Goal: Information Seeking & Learning: Learn about a topic

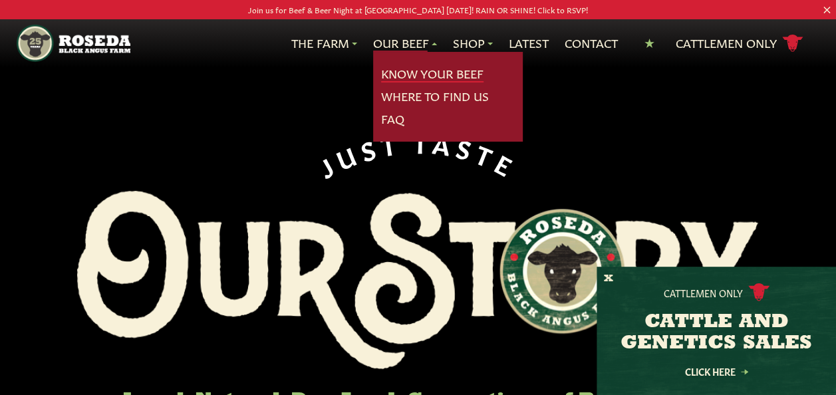
click at [411, 72] on link "Know Your Beef" at bounding box center [432, 73] width 102 height 17
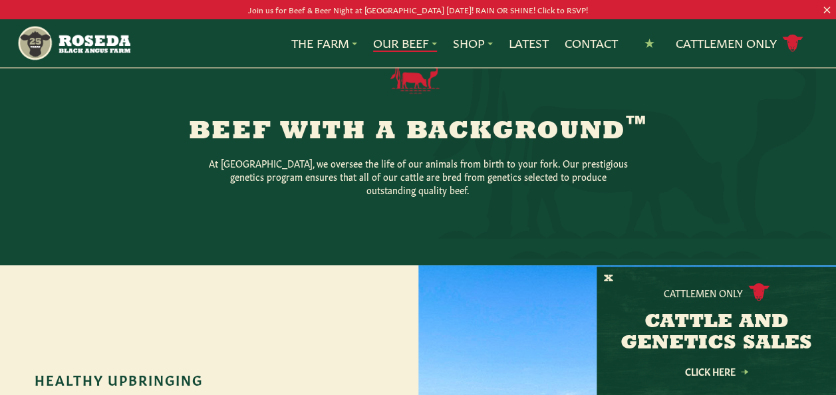
scroll to position [323, 0]
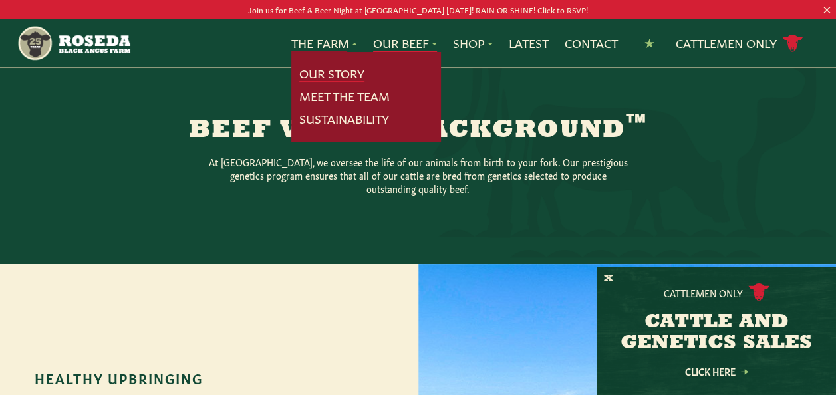
click at [323, 71] on link "Our Story" at bounding box center [331, 73] width 65 height 17
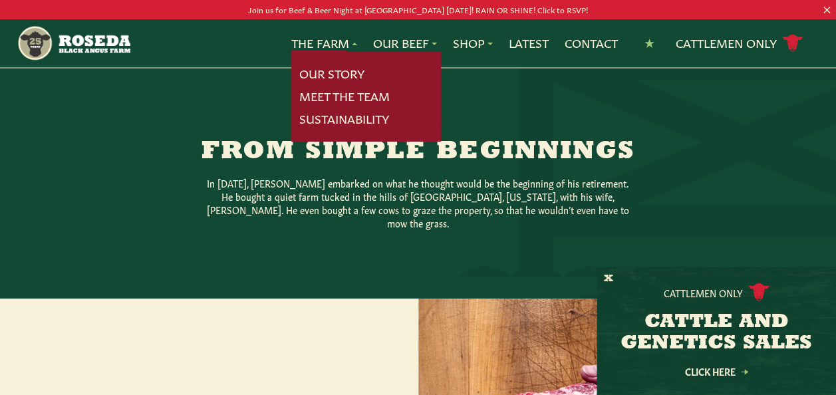
scroll to position [279, 0]
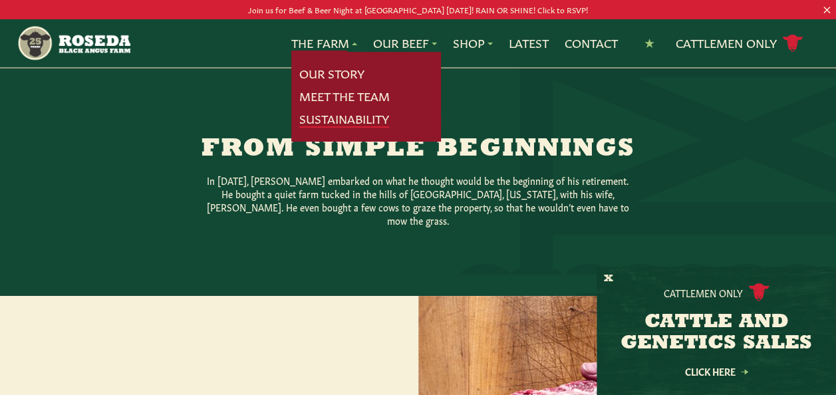
click at [342, 124] on link "Sustainability" at bounding box center [344, 118] width 90 height 17
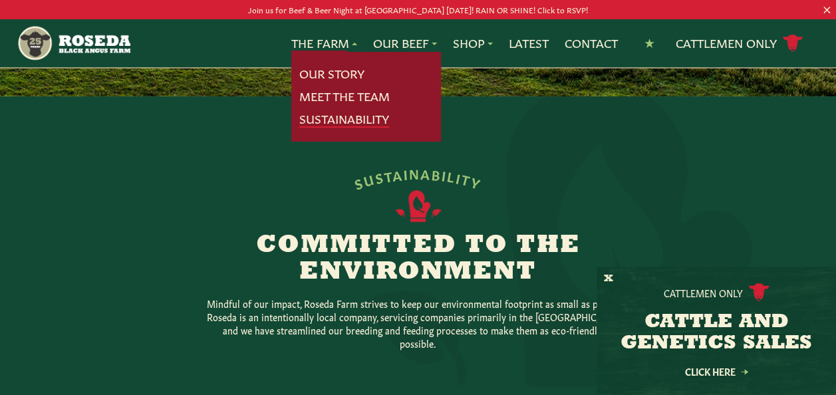
scroll to position [209, 0]
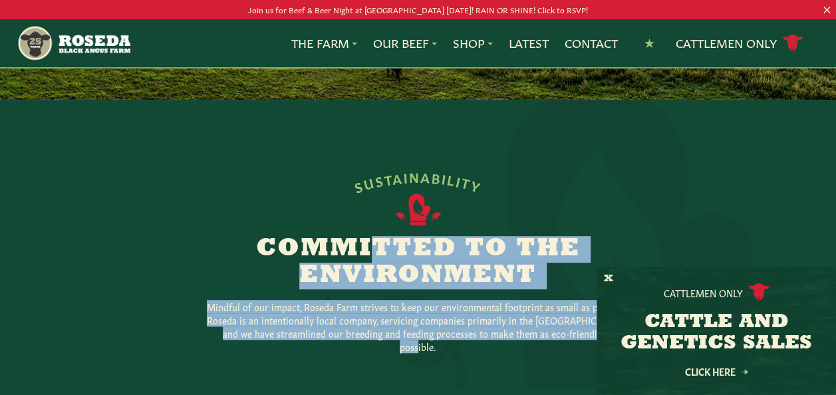
drag, startPoint x: 229, startPoint y: 255, endPoint x: 595, endPoint y: 339, distance: 375.4
click at [595, 339] on div "S U S T A I N A B I L I T Y Committed to the Environment Mindful of our impact,…" at bounding box center [418, 261] width 511 height 184
copy div "Committed to the Environment Mindful of our impact, Roseda Farm strives to keep…"
